Goal: Find specific page/section: Find specific page/section

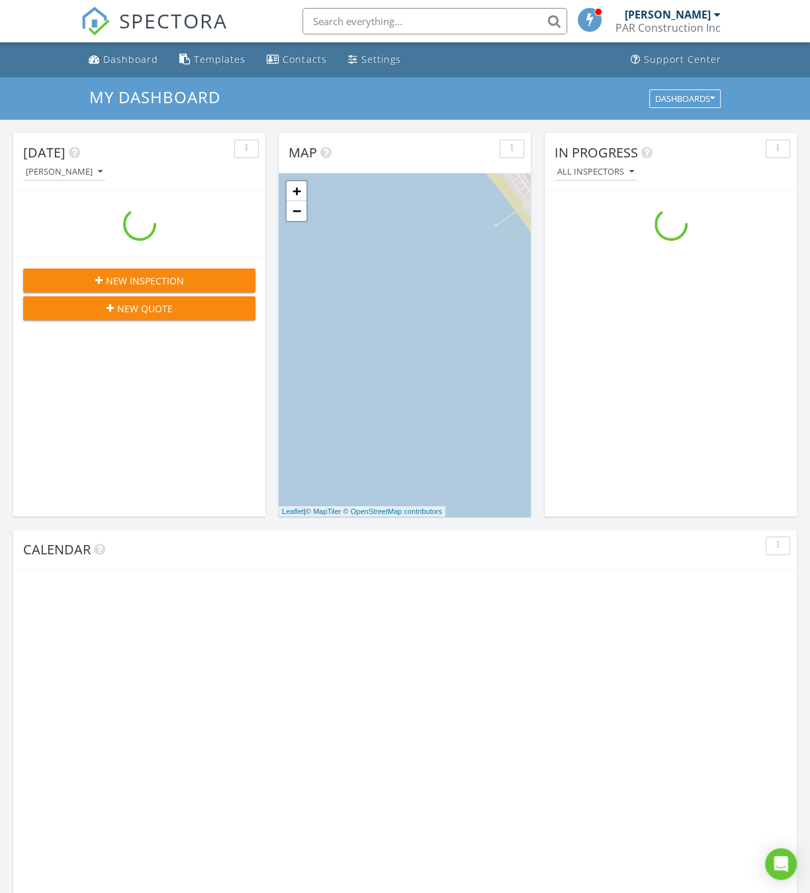
scroll to position [1204, 810]
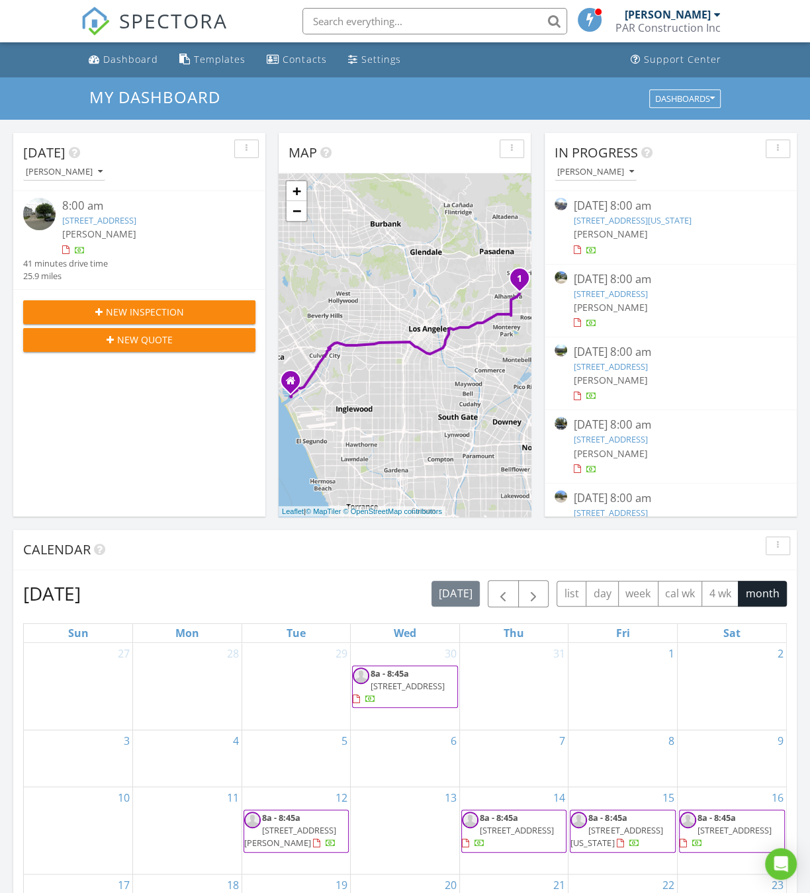
click at [351, 9] on input "text" at bounding box center [434, 21] width 265 height 26
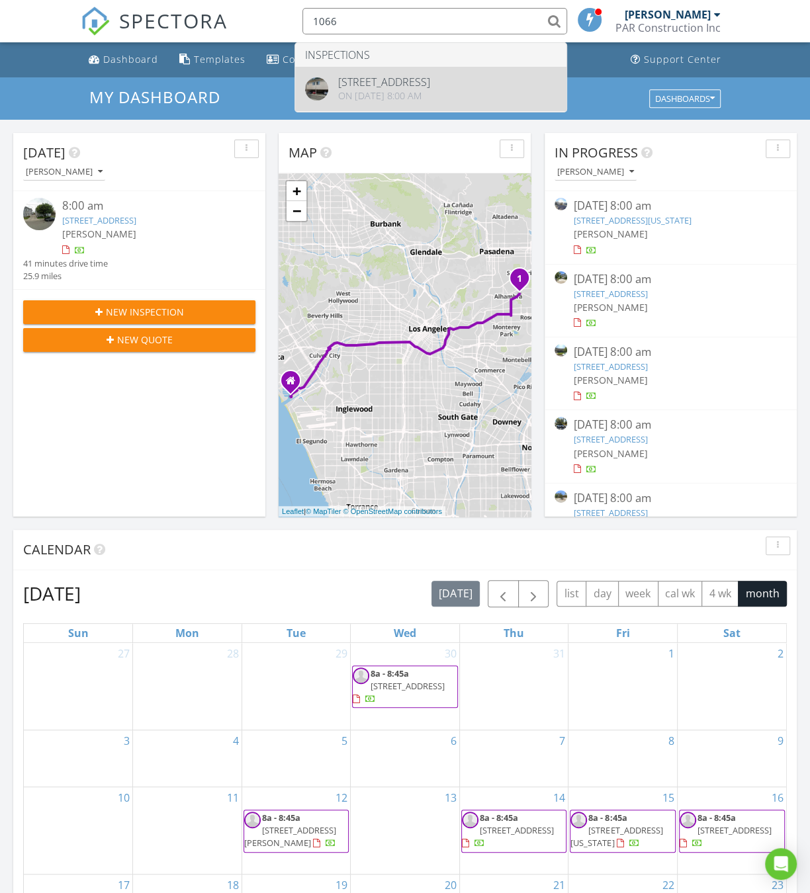
type input "1066"
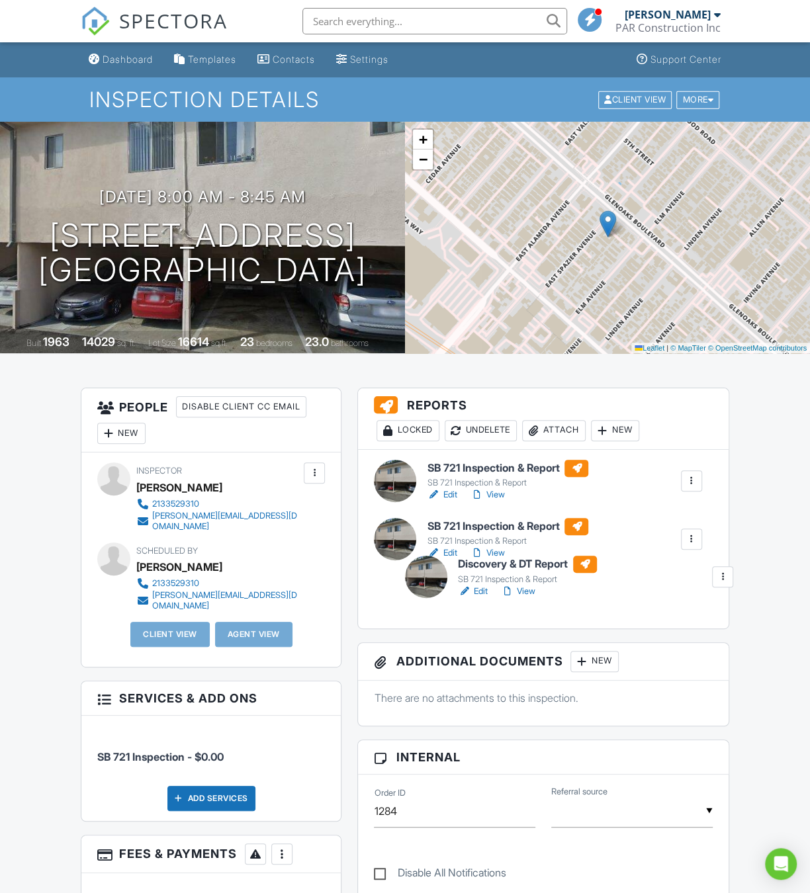
drag, startPoint x: 445, startPoint y: 611, endPoint x: 454, endPoint y: 603, distance: 12.2
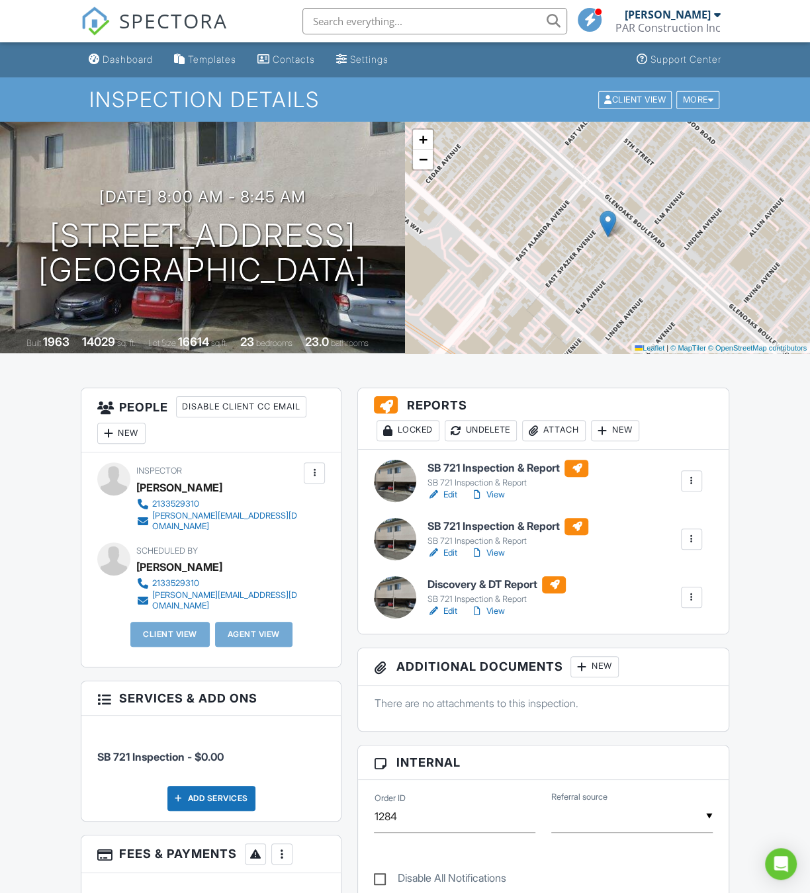
click at [486, 23] on input "text" at bounding box center [434, 21] width 265 height 26
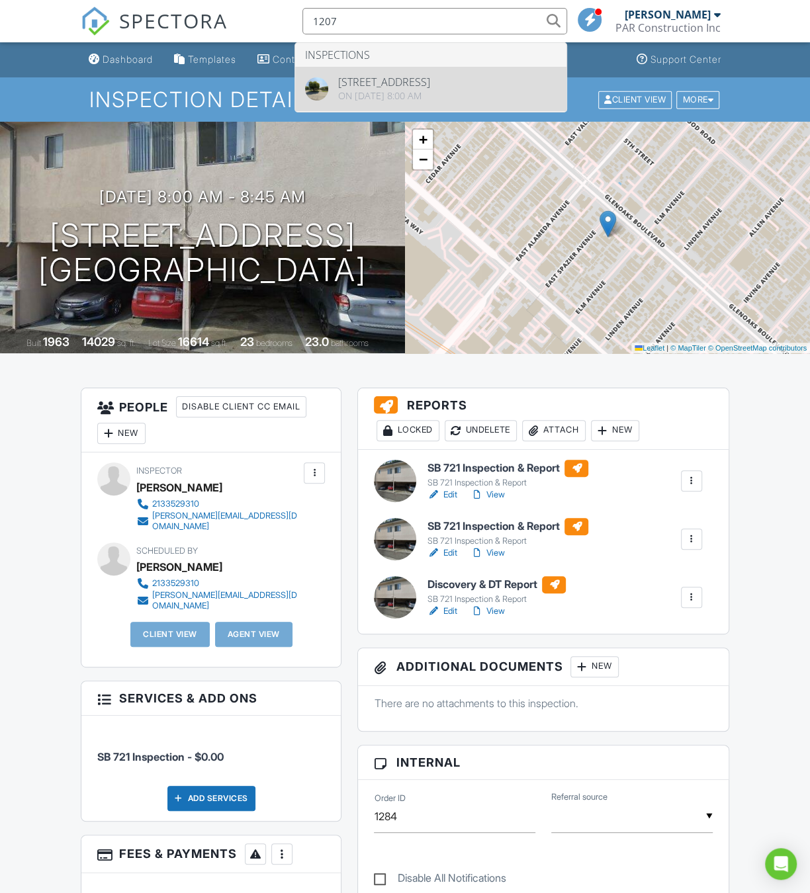
type input "1207"
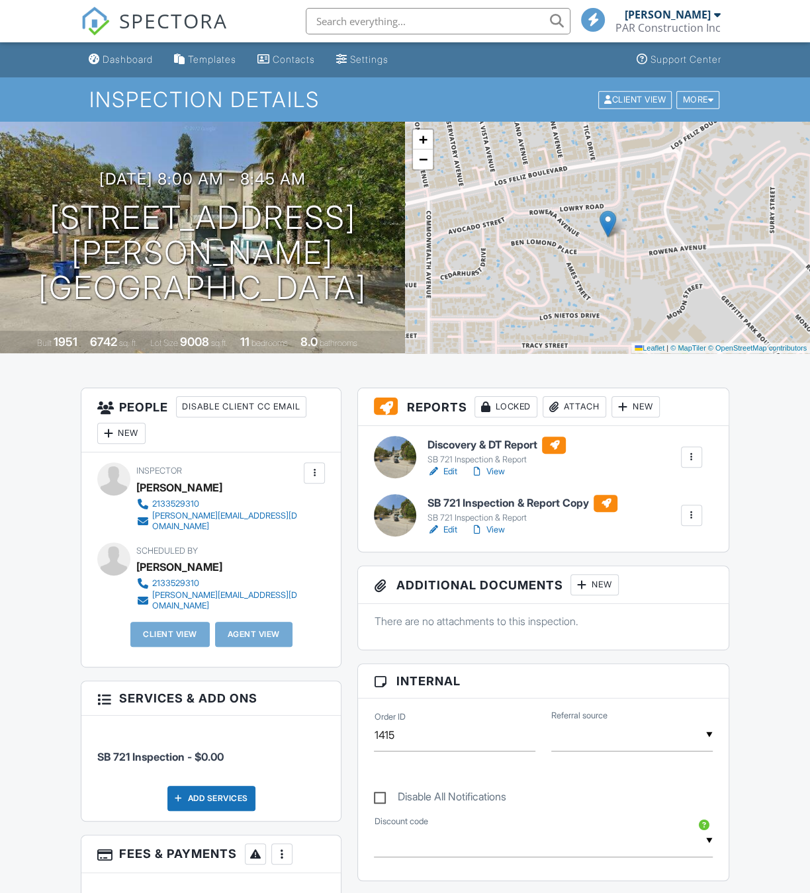
click at [441, 472] on link "Edit" at bounding box center [442, 471] width 30 height 13
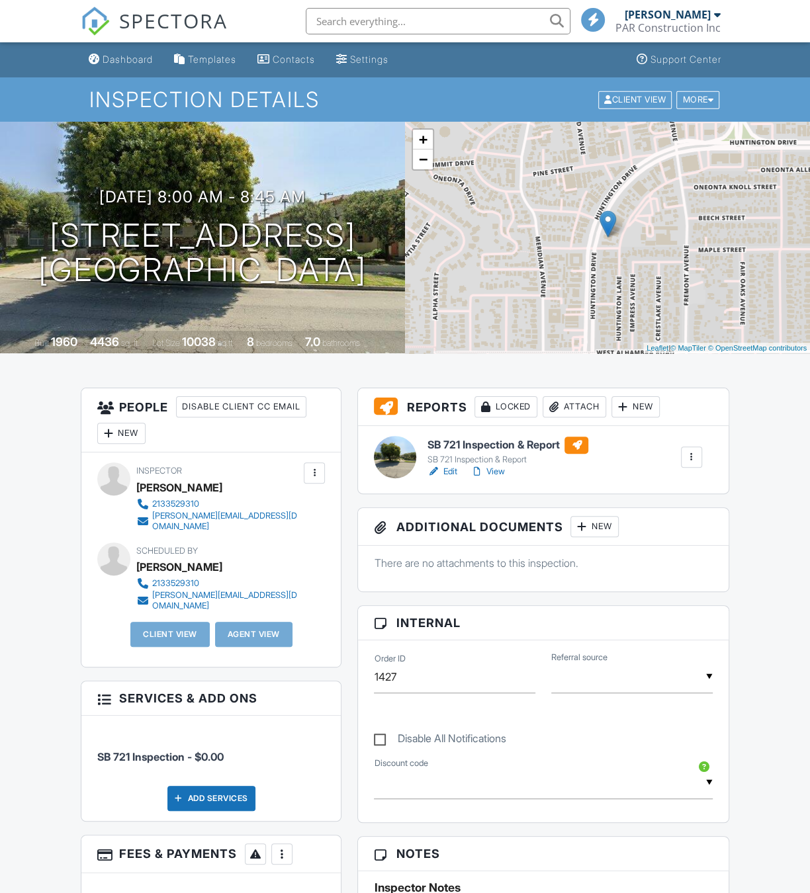
click at [449, 472] on link "Edit" at bounding box center [442, 471] width 30 height 13
